Goal: Task Accomplishment & Management: Complete application form

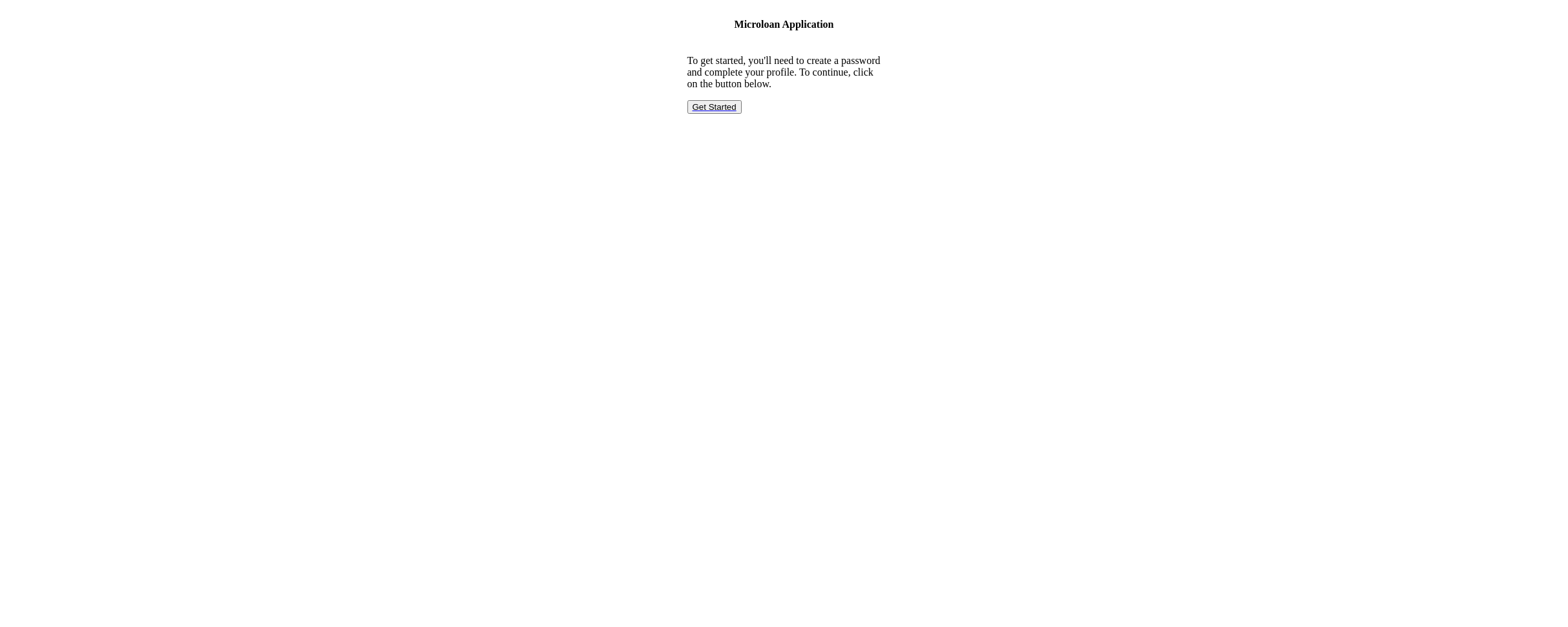
click at [736, 112] on div "Get Started" at bounding box center [714, 107] width 44 height 10
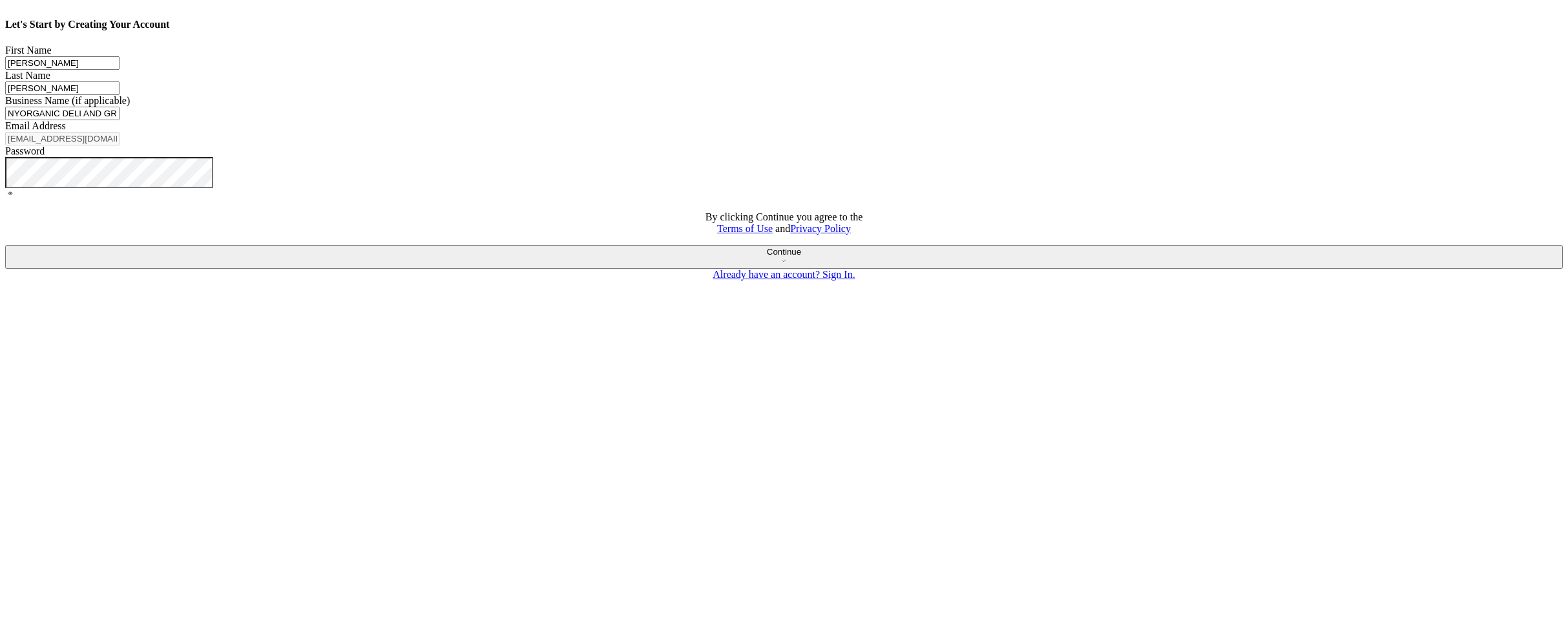
click at [44, 157] on label "Password" at bounding box center [25, 151] width 39 height 11
click at [11, 194] on icon at bounding box center [10, 193] width 1 height 1
click at [753, 269] on button "Continue" at bounding box center [784, 256] width 1558 height 24
